Goal: Information Seeking & Learning: Learn about a topic

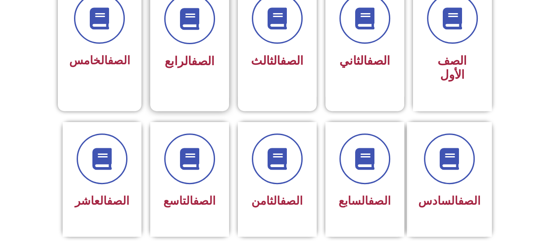
scroll to position [306, 0]
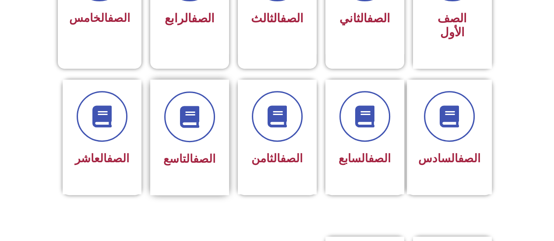
click at [179, 127] on div "الصف التاسع" at bounding box center [189, 130] width 55 height 79
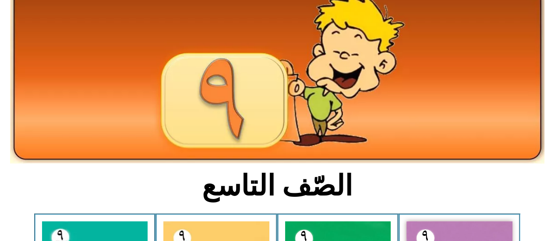
scroll to position [131, 0]
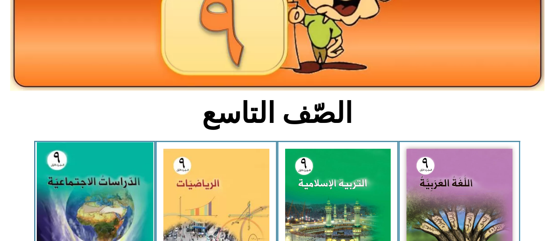
click at [48, 201] on img at bounding box center [94, 214] width 116 height 143
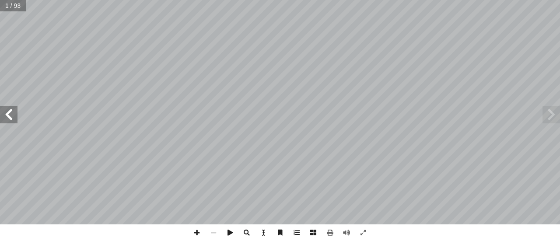
click at [0, 115] on span at bounding box center [9, 115] width 18 height 18
